Goal: Task Accomplishment & Management: Use online tool/utility

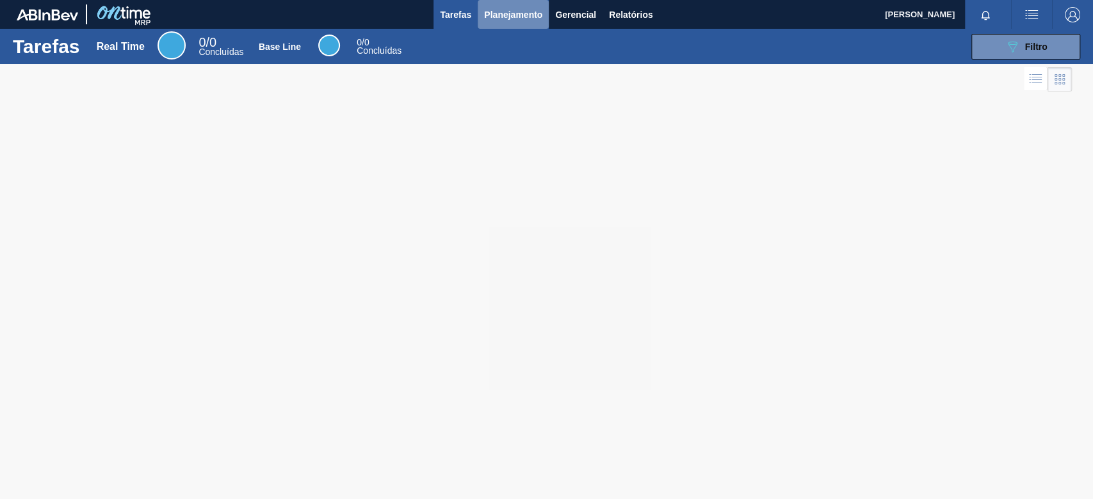
click at [516, 16] on span "Planejamento" at bounding box center [513, 14] width 58 height 15
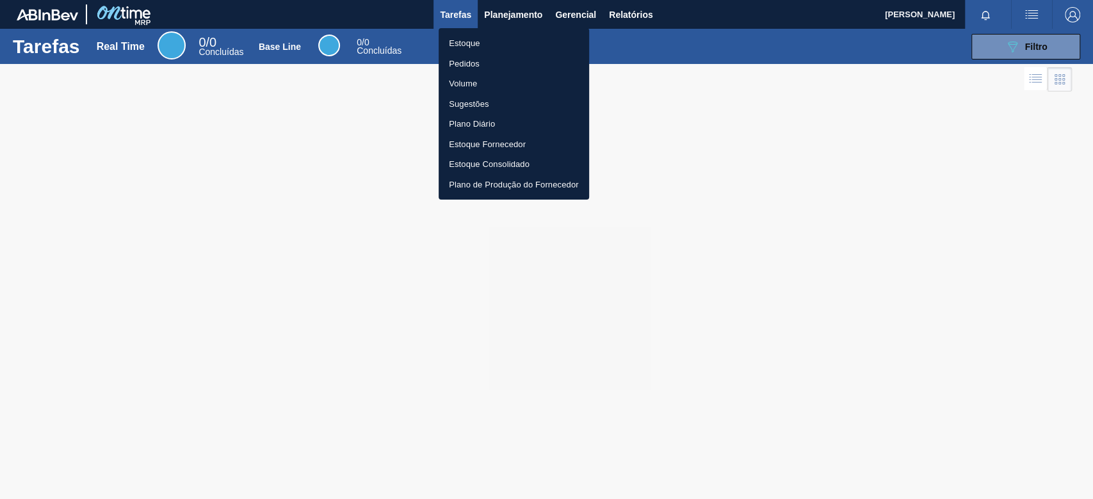
click at [473, 47] on li "Estoque" at bounding box center [514, 43] width 150 height 20
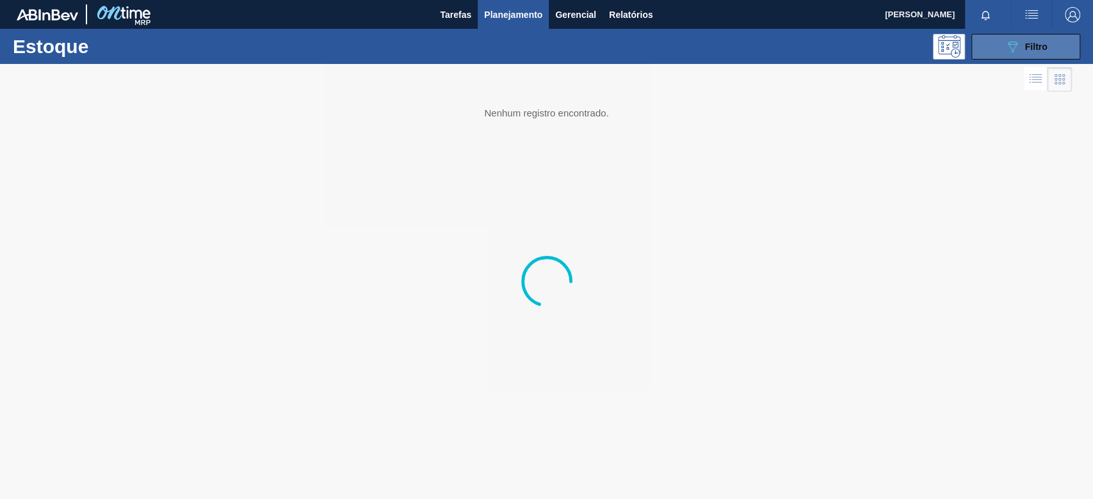
click at [995, 48] on button "089F7B8B-B2A5-4AFE-B5C0-19BA573D28AC Filtro" at bounding box center [1025, 47] width 109 height 26
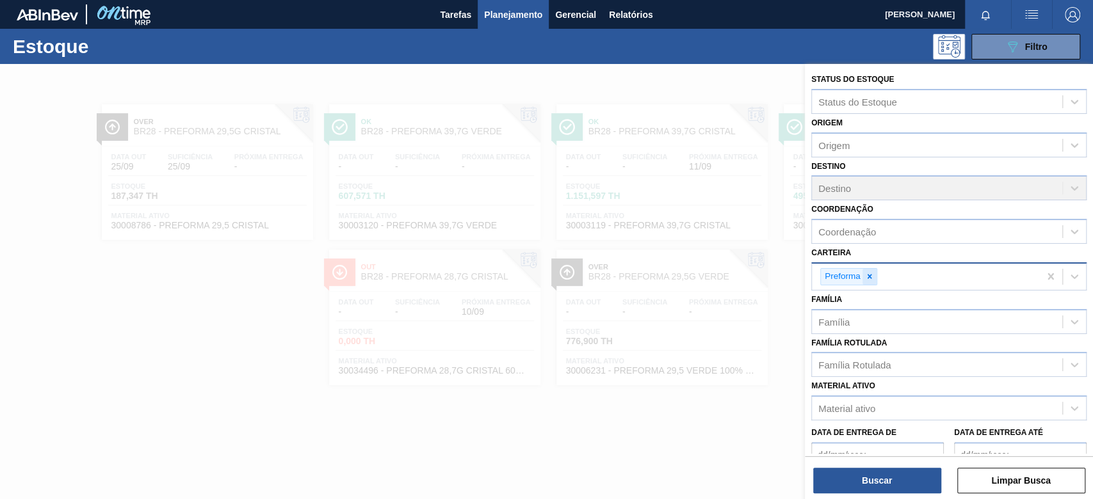
click at [866, 278] on icon at bounding box center [869, 276] width 9 height 9
click at [620, 17] on span "Relatórios" at bounding box center [631, 14] width 44 height 15
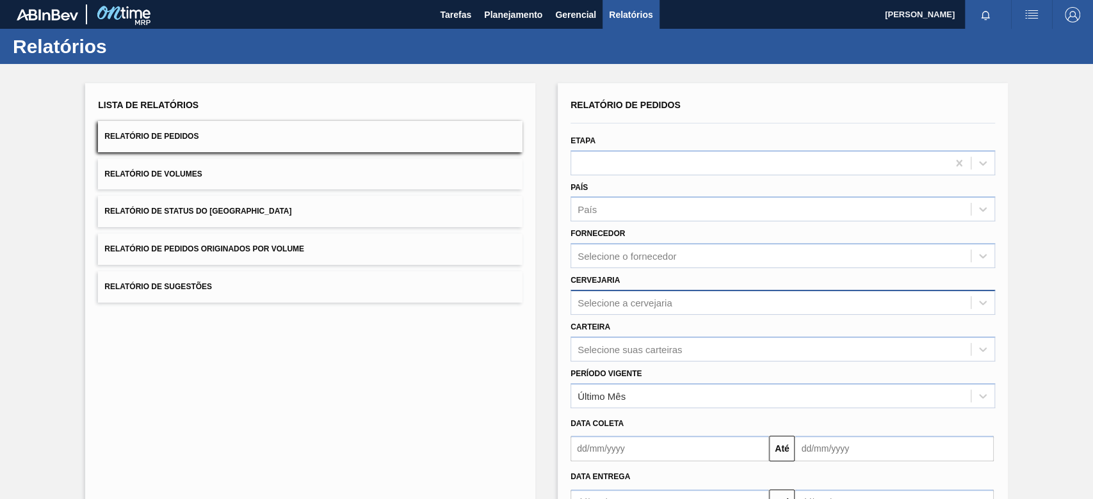
click at [609, 304] on div "Selecione a cervejaria" at bounding box center [624, 302] width 95 height 11
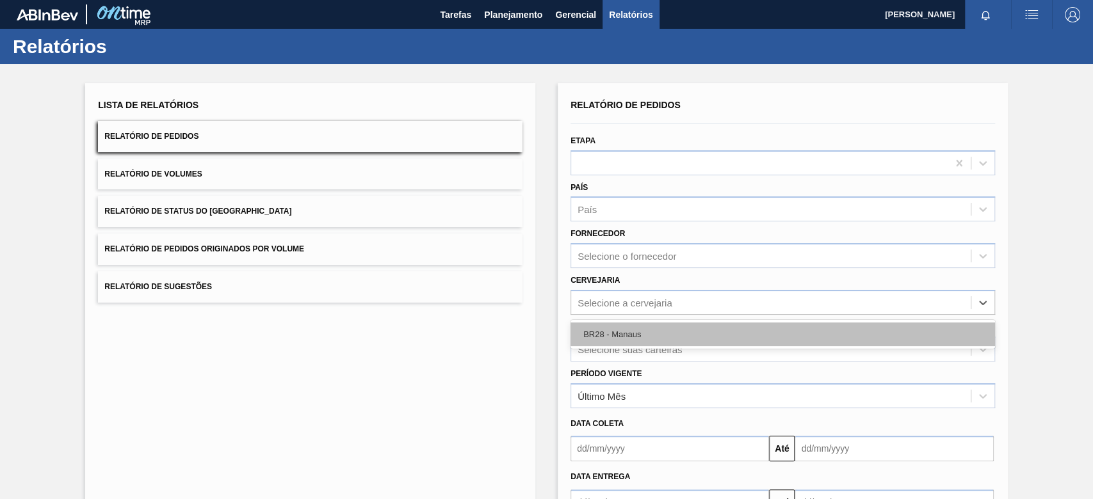
click at [601, 337] on div "BR28 - Manaus" at bounding box center [782, 335] width 424 height 24
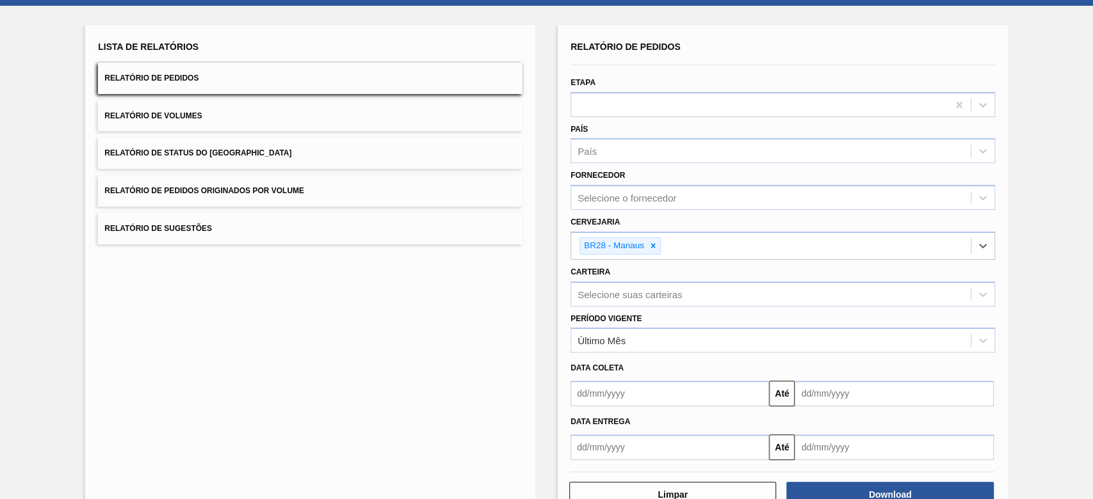
scroll to position [95, 0]
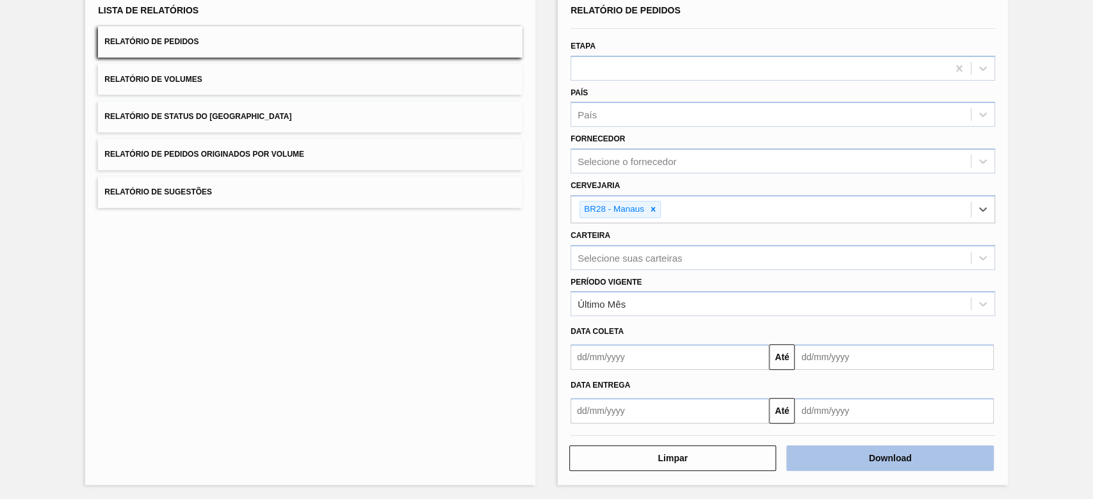
click at [877, 454] on button "Download" at bounding box center [889, 459] width 207 height 26
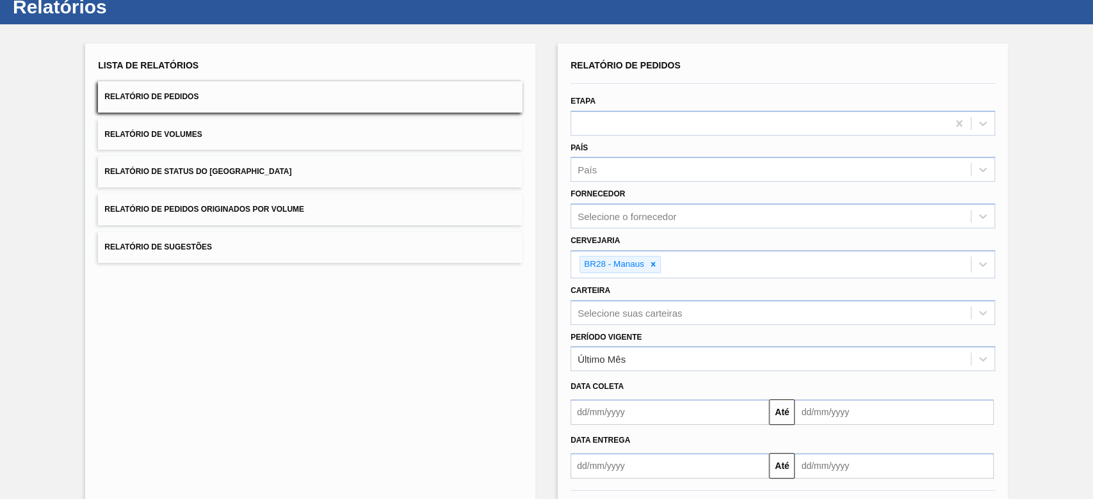
scroll to position [0, 0]
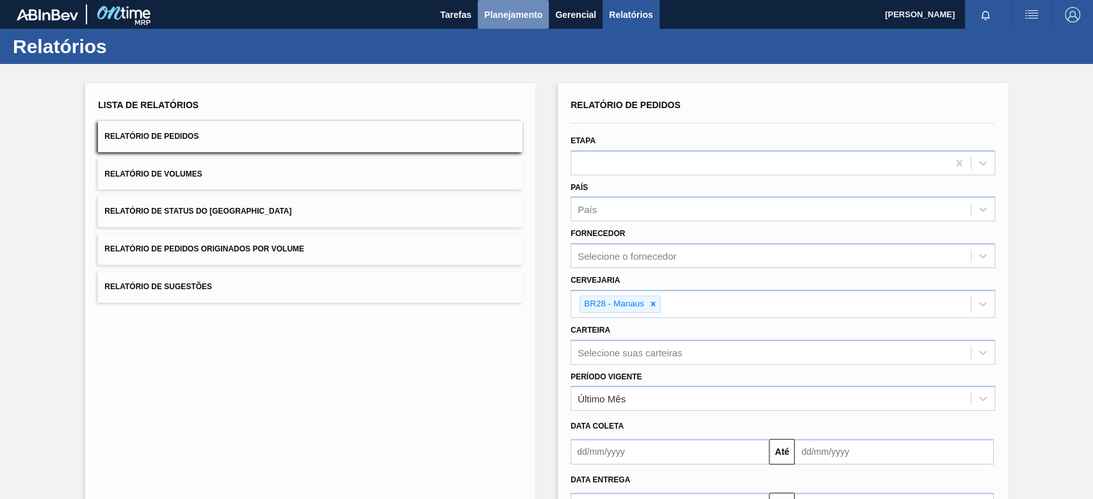
click at [514, 13] on span "Planejamento" at bounding box center [513, 14] width 58 height 15
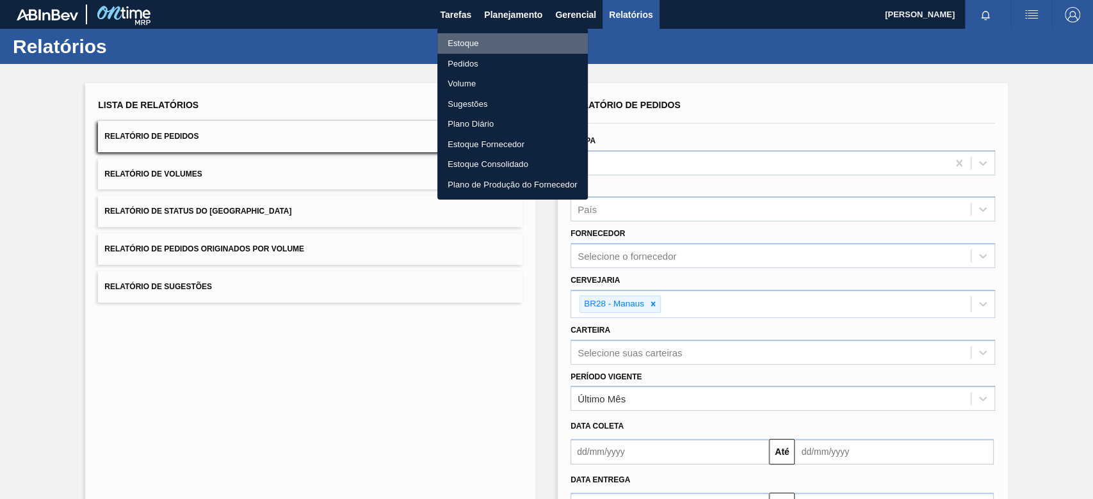
click at [506, 50] on li "Estoque" at bounding box center [512, 43] width 150 height 20
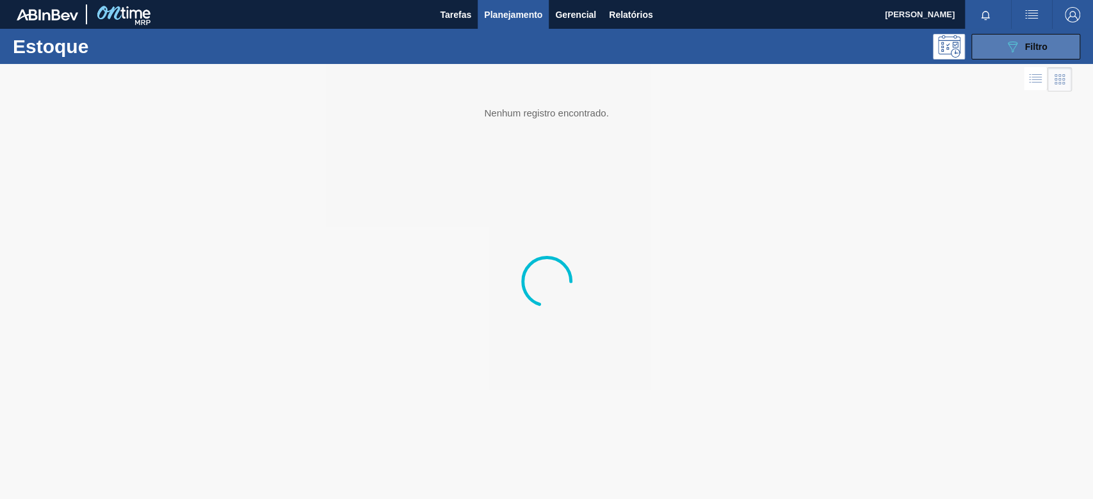
click at [1018, 51] on icon "089F7B8B-B2A5-4AFE-B5C0-19BA573D28AC" at bounding box center [1011, 46] width 15 height 15
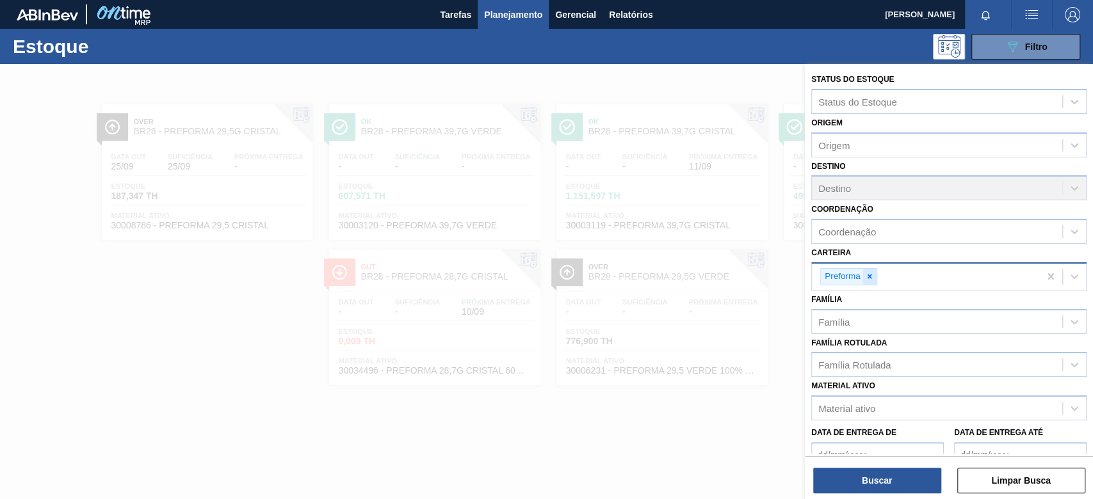
click at [869, 280] on icon at bounding box center [869, 276] width 9 height 9
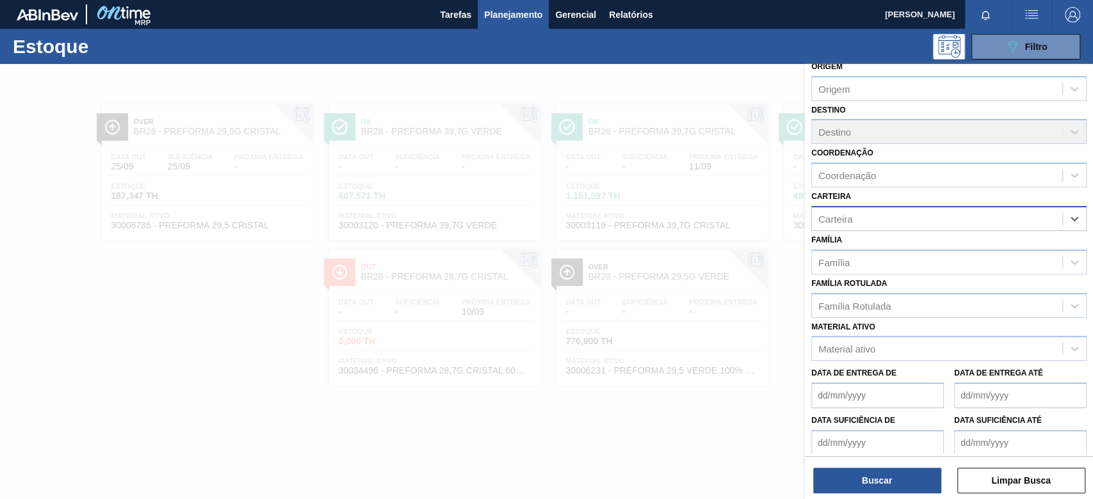
scroll to position [109, 0]
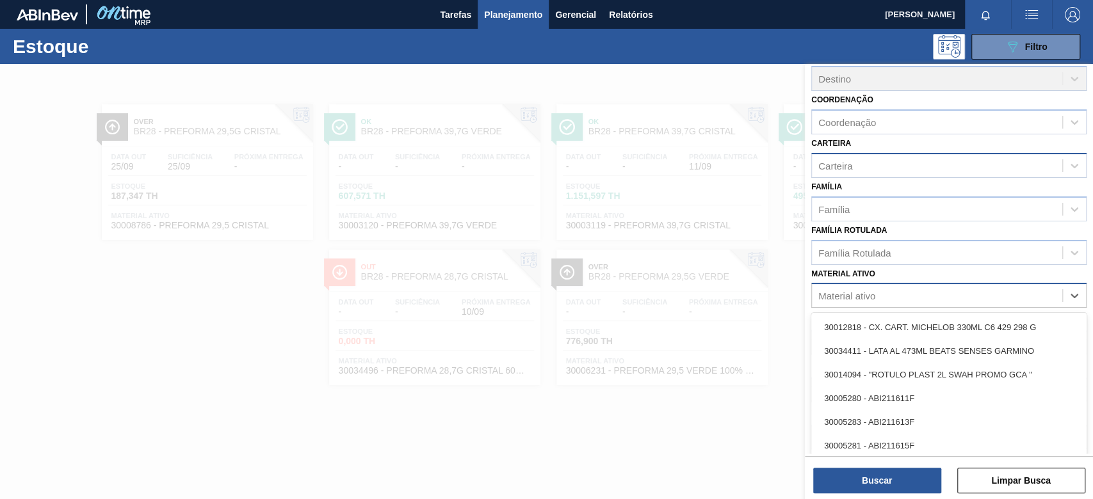
click at [888, 294] on div "Material ativo" at bounding box center [937, 296] width 250 height 19
paste ativo "30033772"
type ativo "30033772"
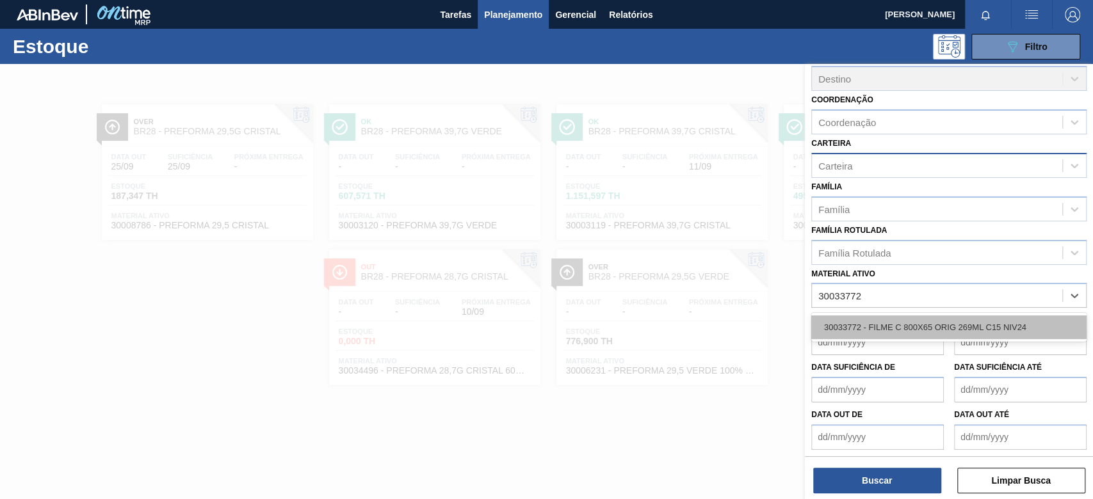
click at [881, 320] on div "30033772 - FILME C 800X65 ORIG 269ML C15 NIV24" at bounding box center [948, 328] width 275 height 24
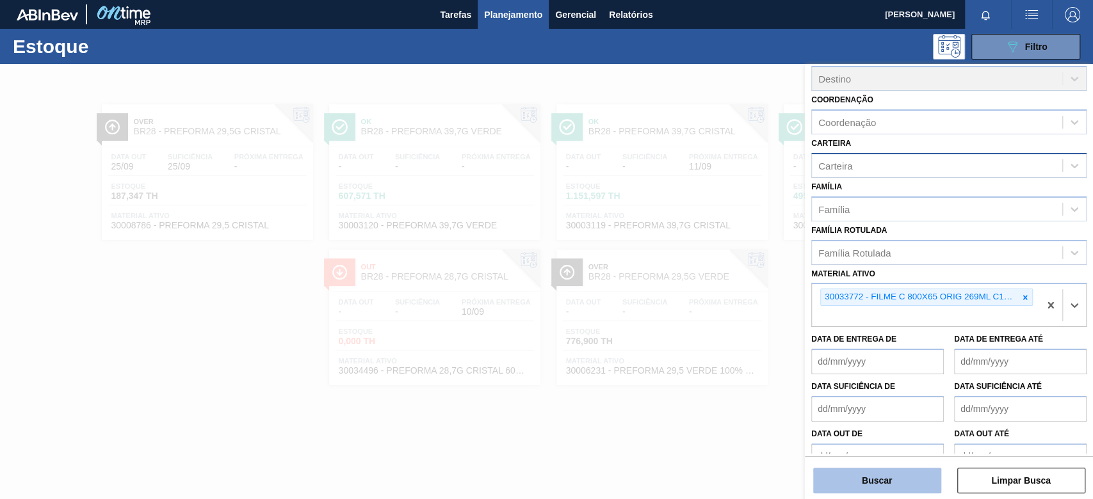
click at [910, 479] on button "Buscar" at bounding box center [877, 481] width 128 height 26
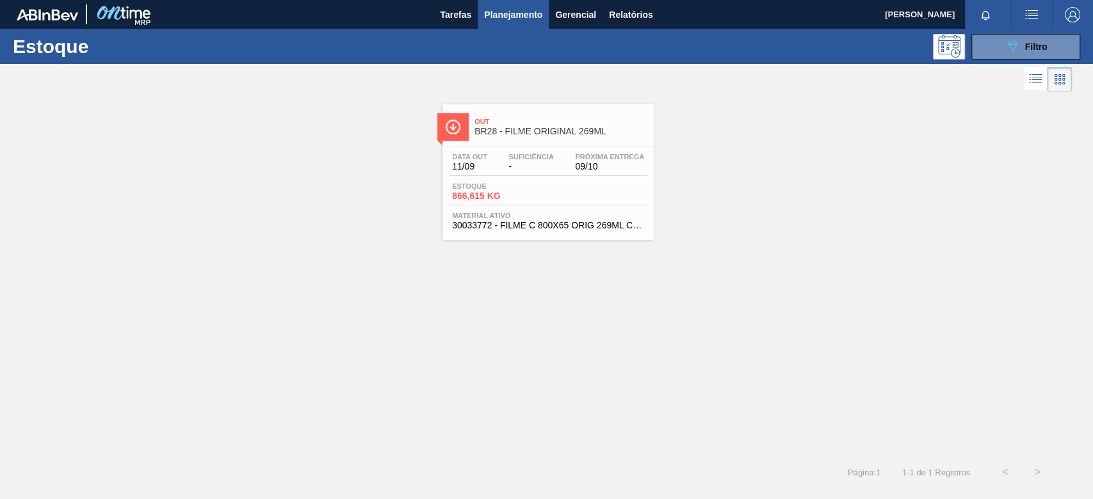
click at [554, 182] on div "Estoque 866,615 KG" at bounding box center [548, 193] width 198 height 23
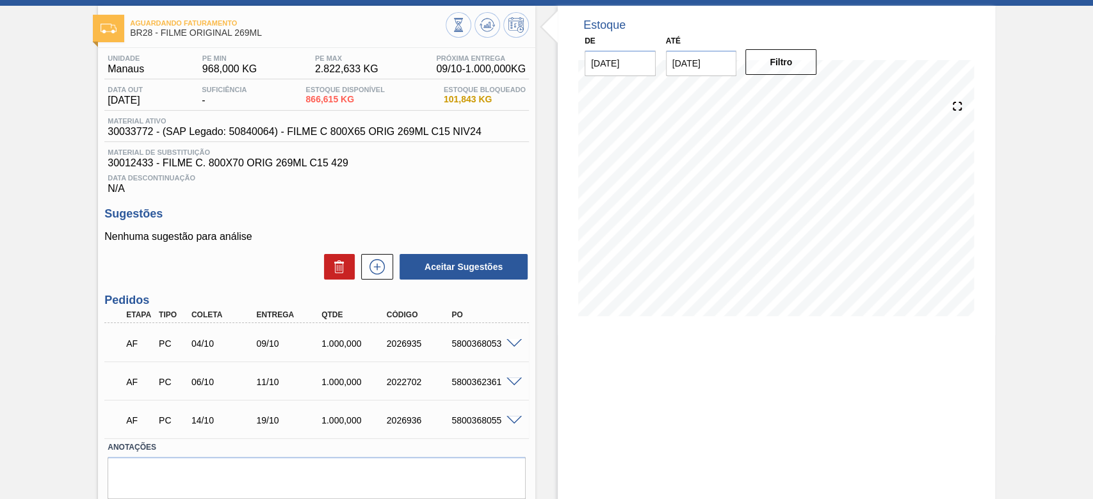
scroll to position [85, 0]
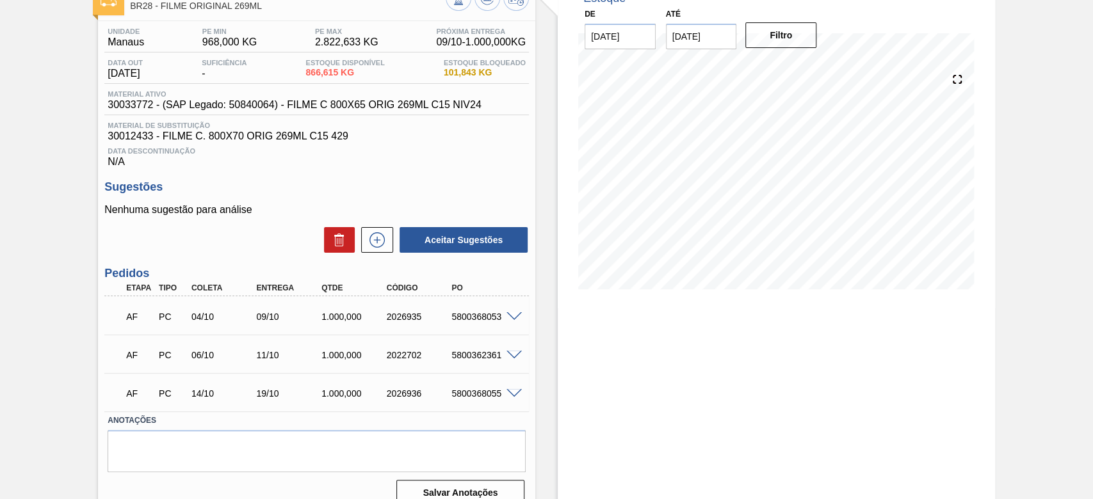
click at [476, 316] on div "5800368053" at bounding box center [484, 317] width 72 height 10
copy div "5800368053"
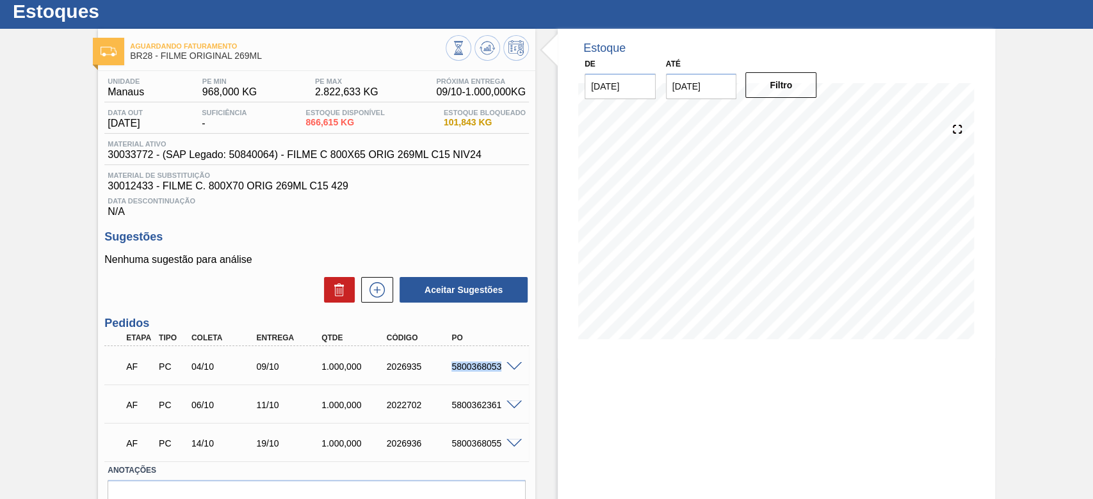
scroll to position [0, 0]
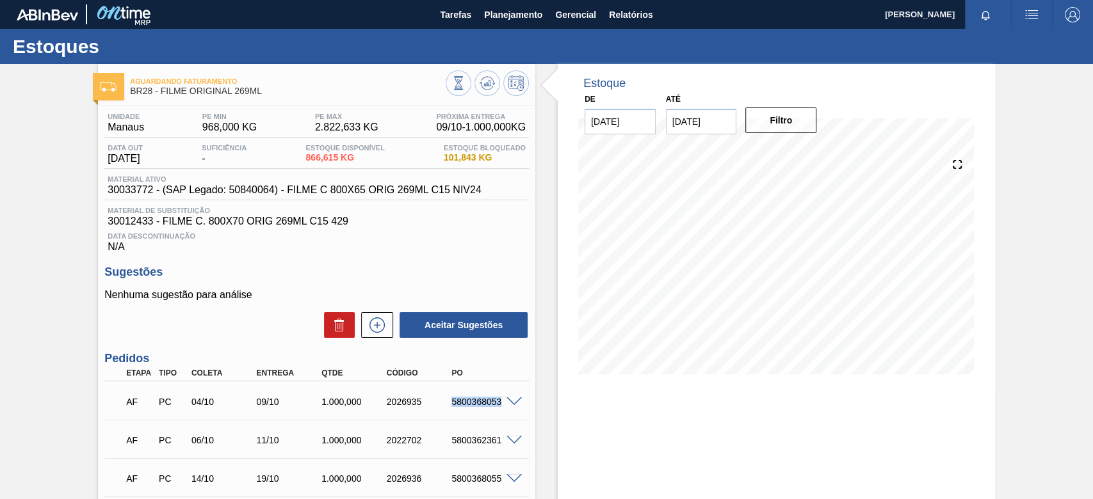
copy div "5800368053"
